Goal: Check status

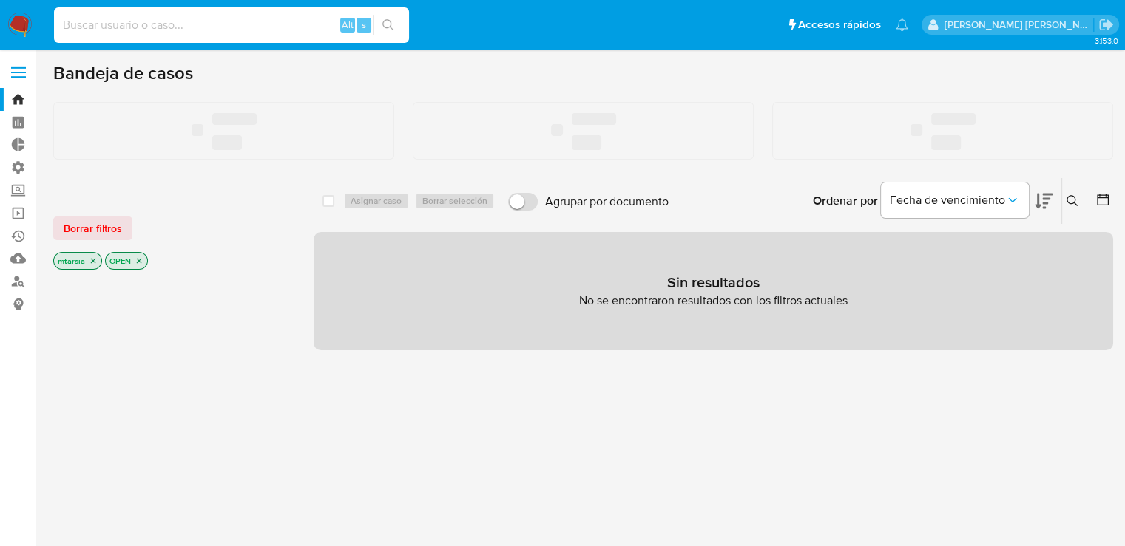
click at [259, 34] on input at bounding box center [231, 25] width 355 height 19
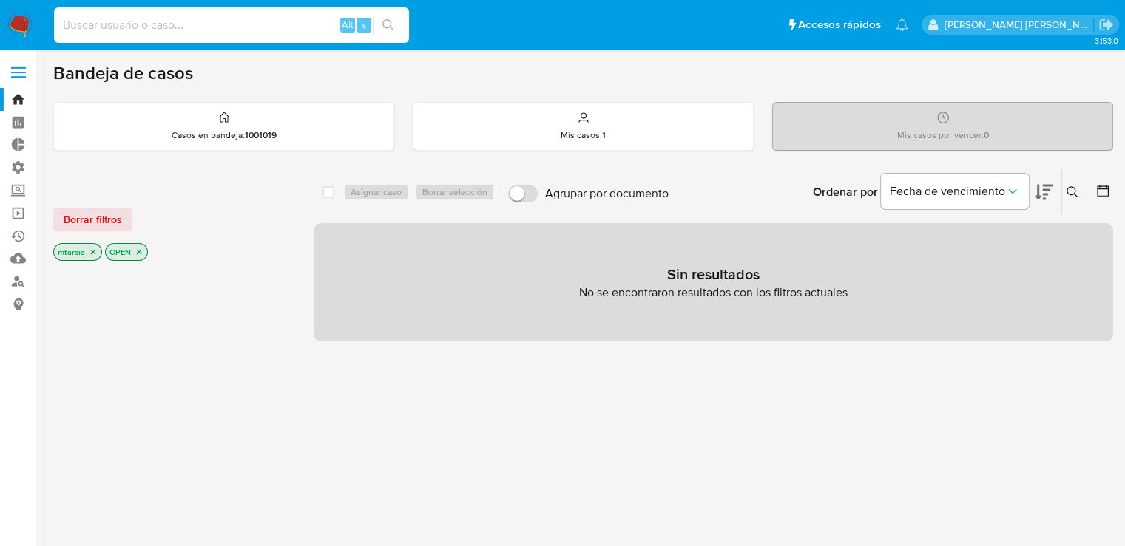
paste input "399252057"
type input "399252057"
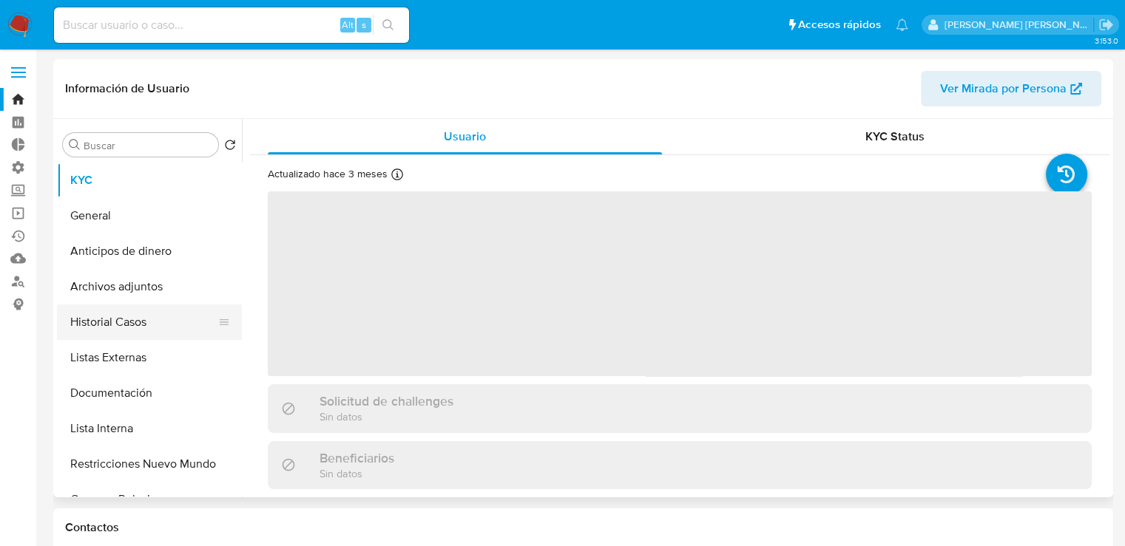
click at [167, 313] on button "Historial Casos" at bounding box center [143, 322] width 173 height 35
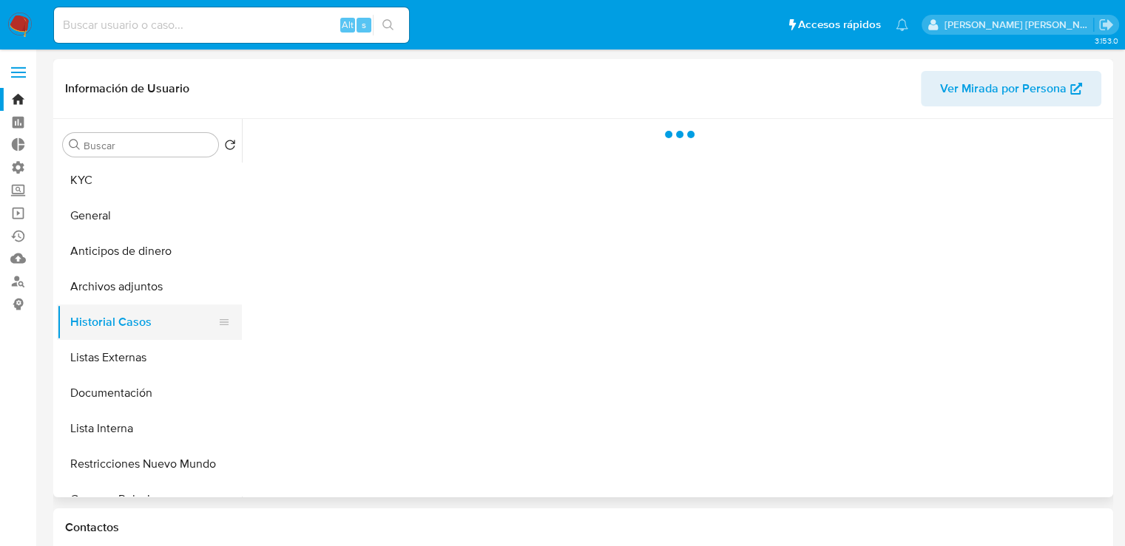
select select "10"
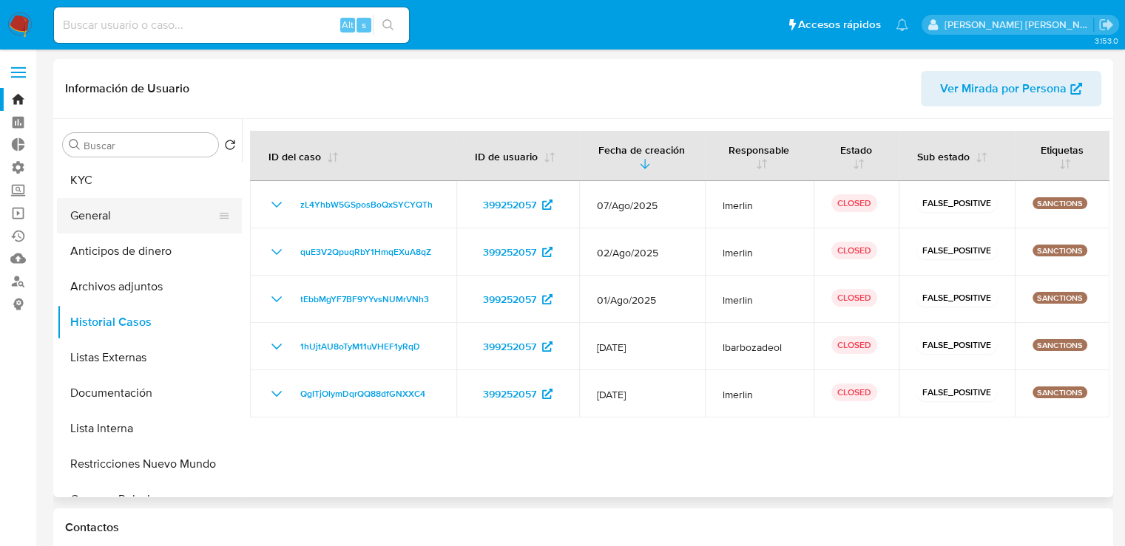
click at [135, 217] on button "General" at bounding box center [143, 215] width 173 height 35
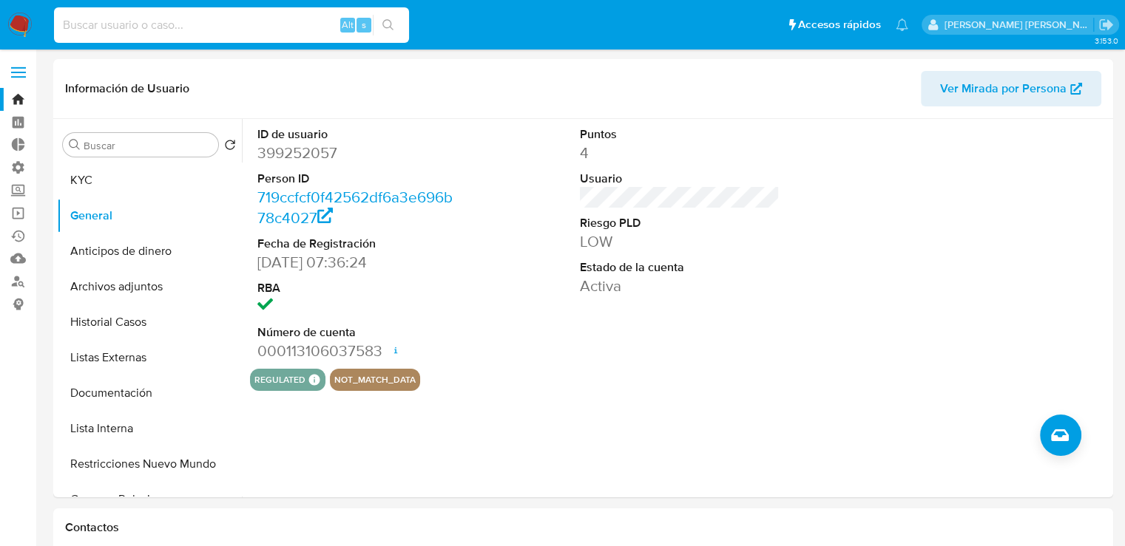
paste input "399252057"
click at [237, 22] on input "399252057" at bounding box center [231, 25] width 355 height 19
type input "399252057"
click at [166, 330] on button "Historial Casos" at bounding box center [143, 322] width 173 height 35
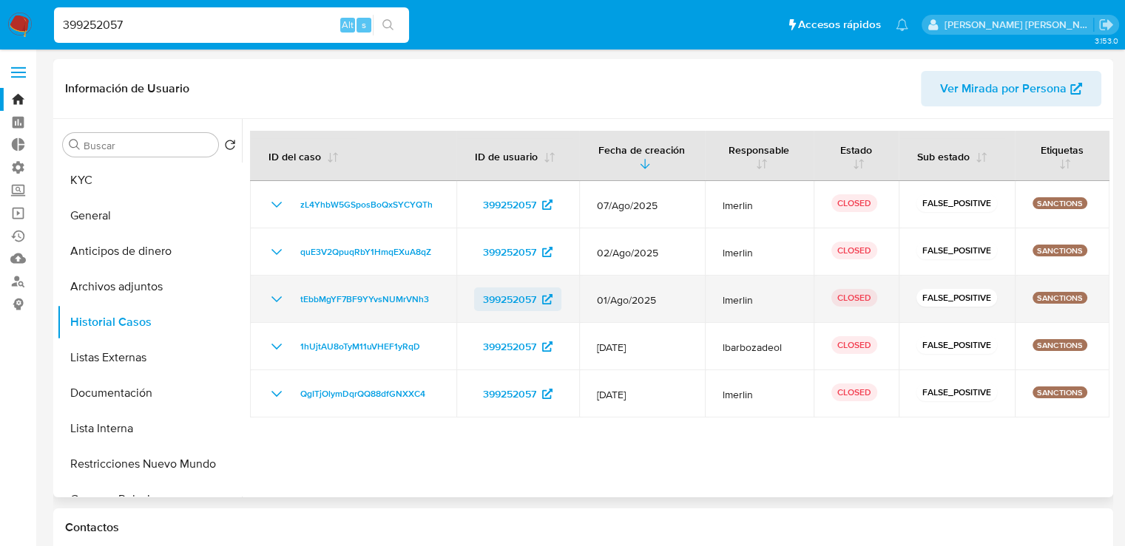
click at [539, 297] on span "399252057" at bounding box center [518, 300] width 70 height 24
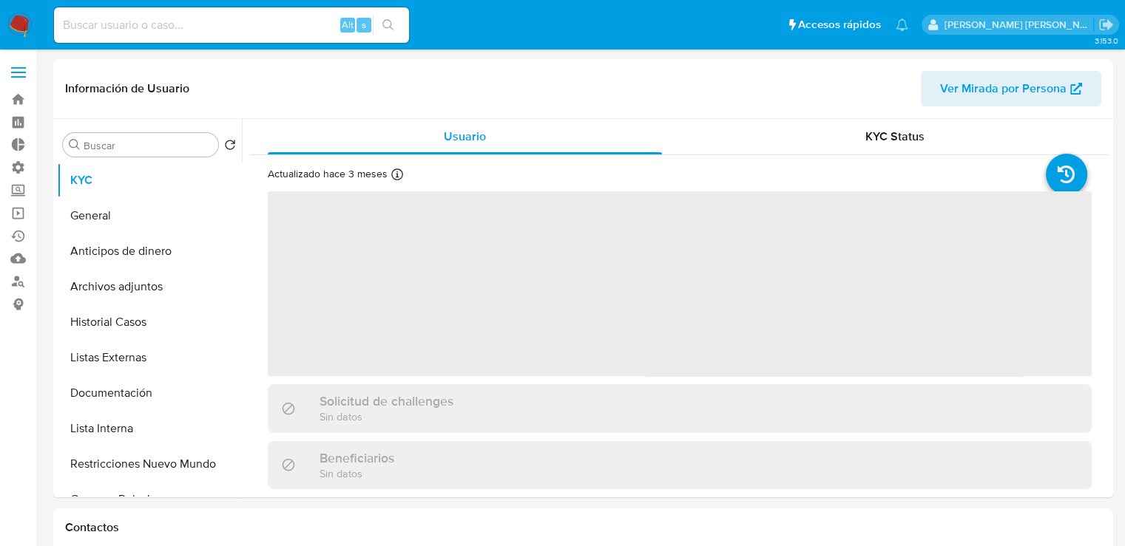
select select "10"
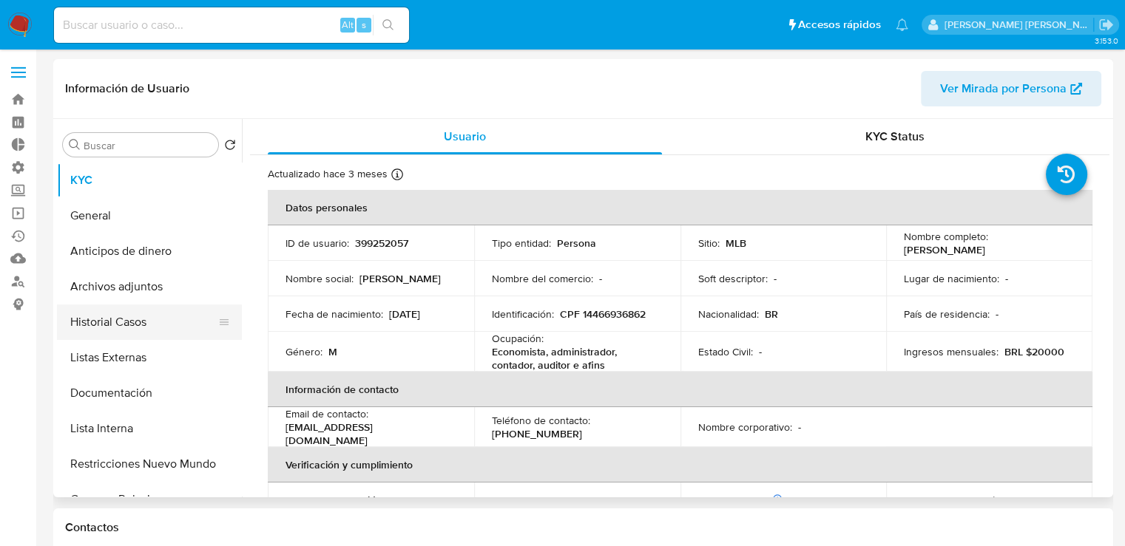
click at [135, 317] on button "Historial Casos" at bounding box center [143, 322] width 173 height 35
